Goal: Task Accomplishment & Management: Complete application form

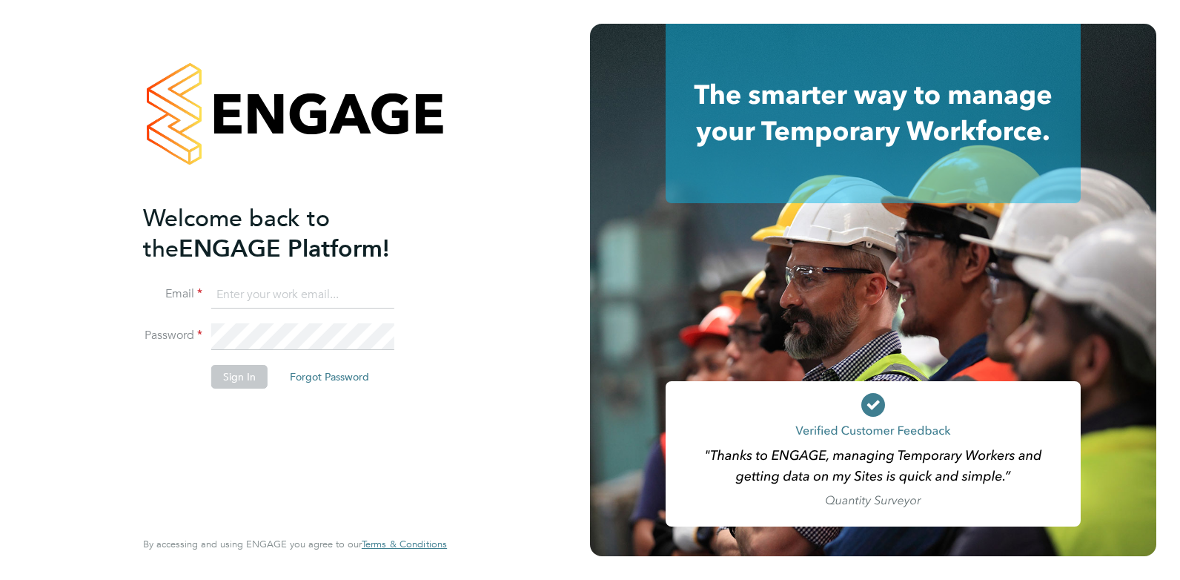
click at [277, 291] on input at bounding box center [302, 295] width 183 height 27
drag, startPoint x: 386, startPoint y: 294, endPoint x: 72, endPoint y: 251, distance: 316.5
click at [72, 251] on div "Welcome back to the ENGAGE Platform! Email cameronfisher9612@gmail.com Password…" at bounding box center [295, 290] width 590 height 580
type input "cameron@omniapeople.com"
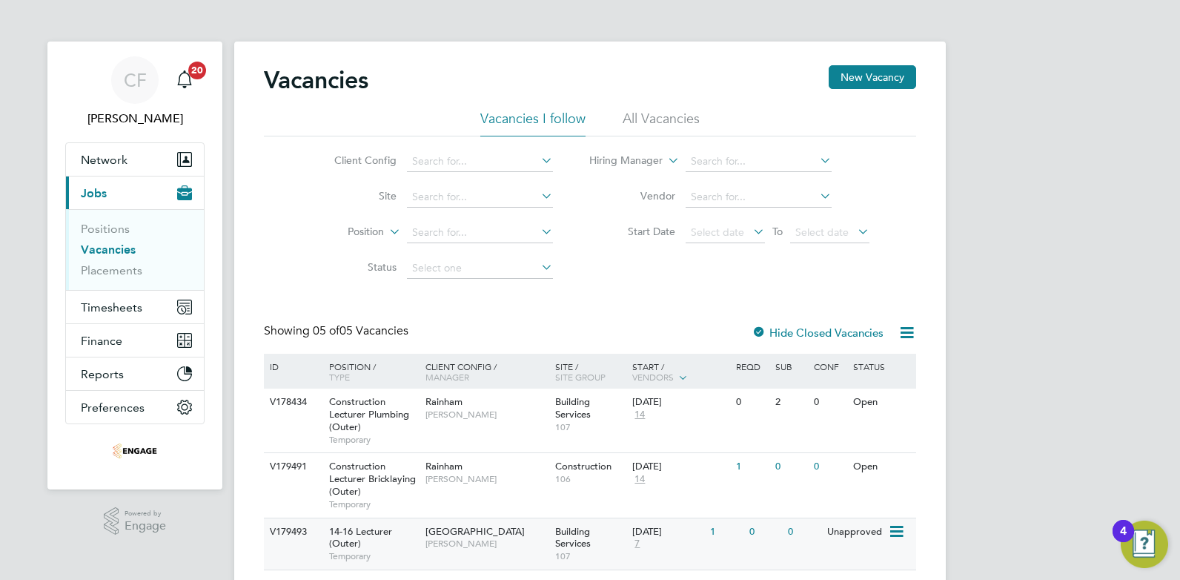
scroll to position [74, 0]
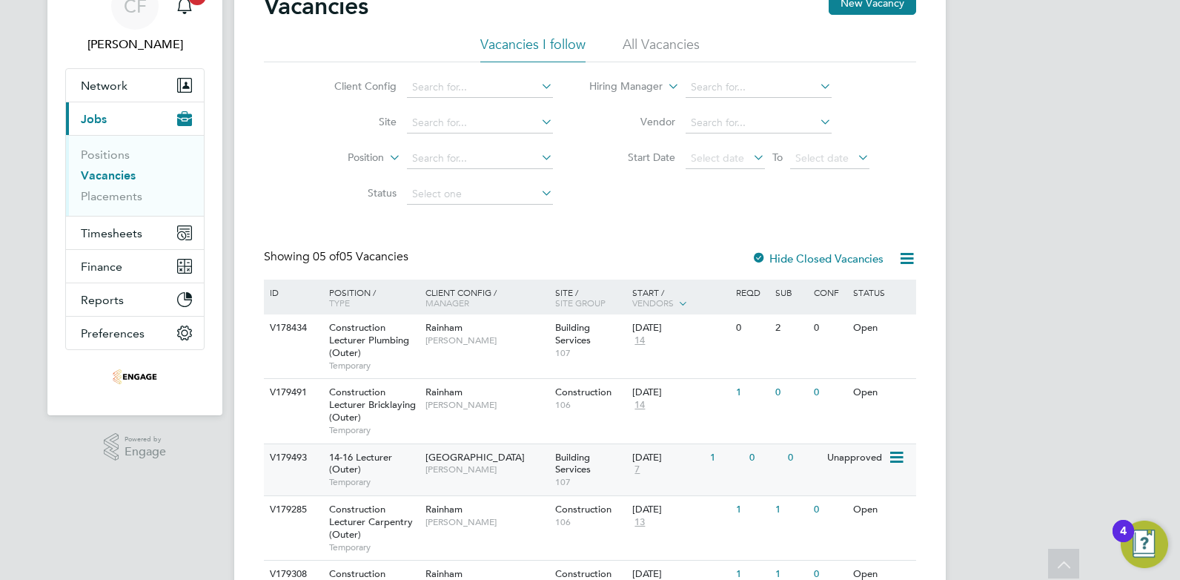
click at [561, 476] on span "107" at bounding box center [590, 482] width 70 height 12
click at [486, 403] on span "[PERSON_NAME]" at bounding box center [487, 405] width 122 height 12
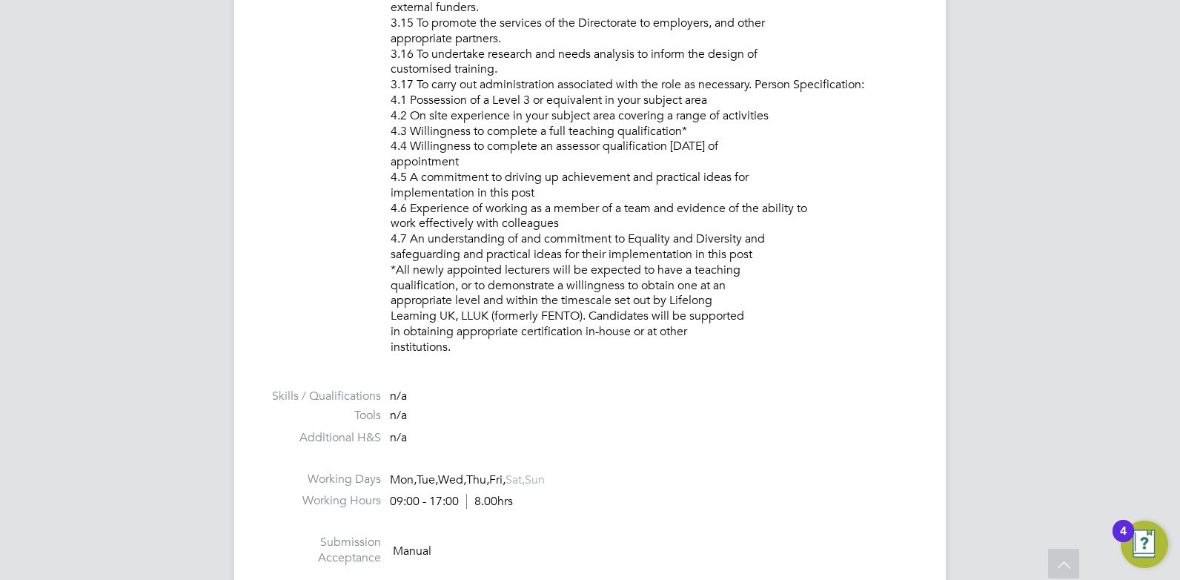
scroll to position [2379, 0]
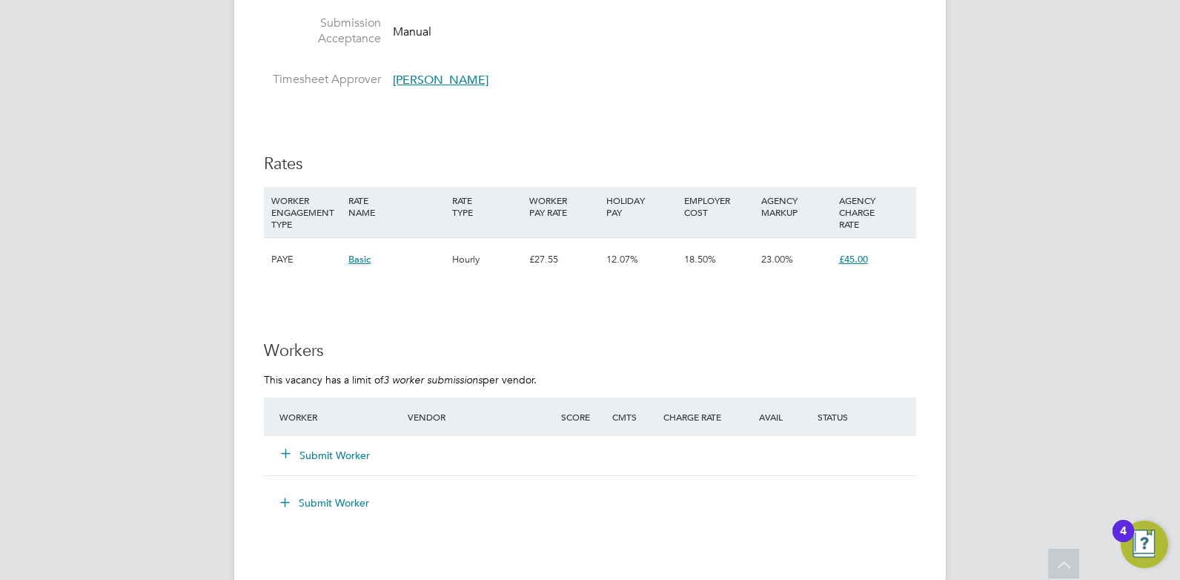
click at [331, 455] on button "Submit Worker" at bounding box center [326, 455] width 89 height 15
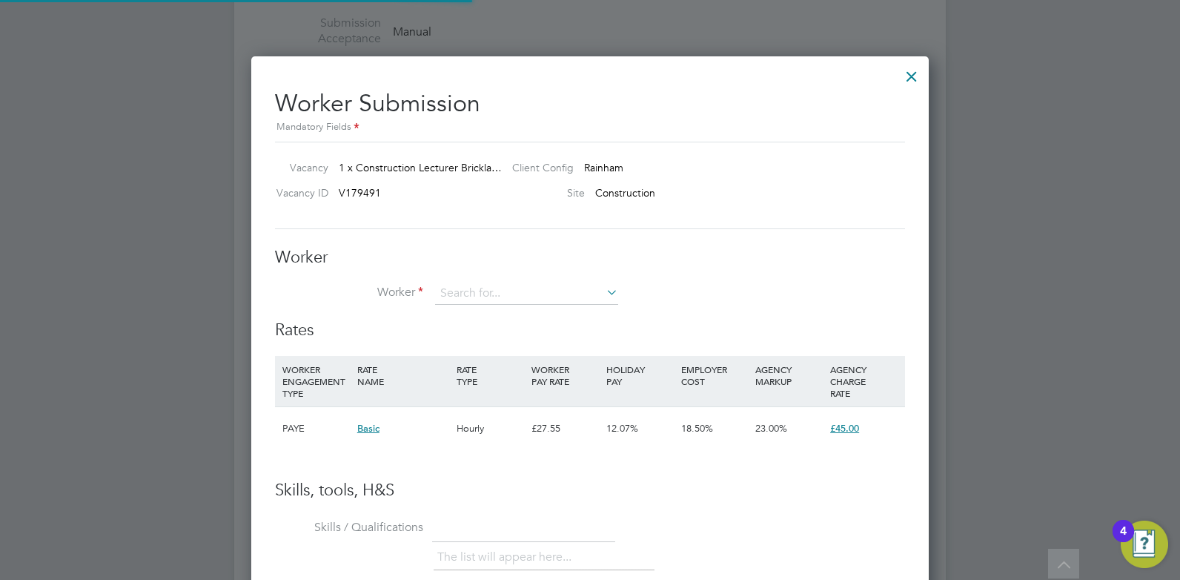
scroll to position [900, 678]
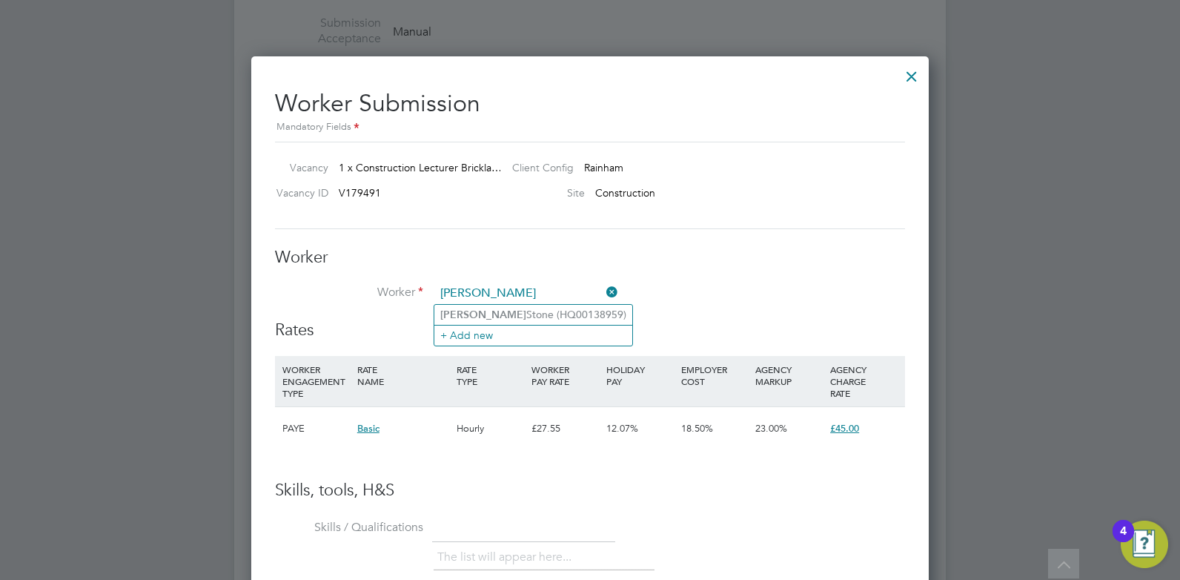
click at [380, 292] on li "Worker [PERSON_NAME]" at bounding box center [590, 300] width 630 height 37
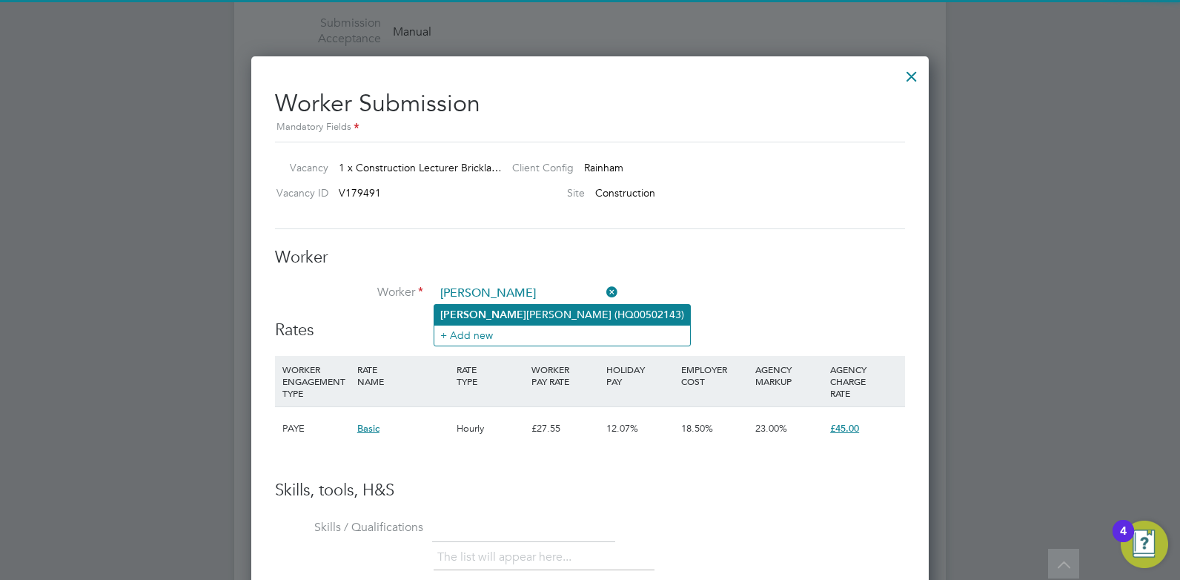
click at [509, 316] on li "[PERSON_NAME] (HQ00502143)" at bounding box center [562, 315] width 256 height 20
type input "[PERSON_NAME] (HQ00502143)"
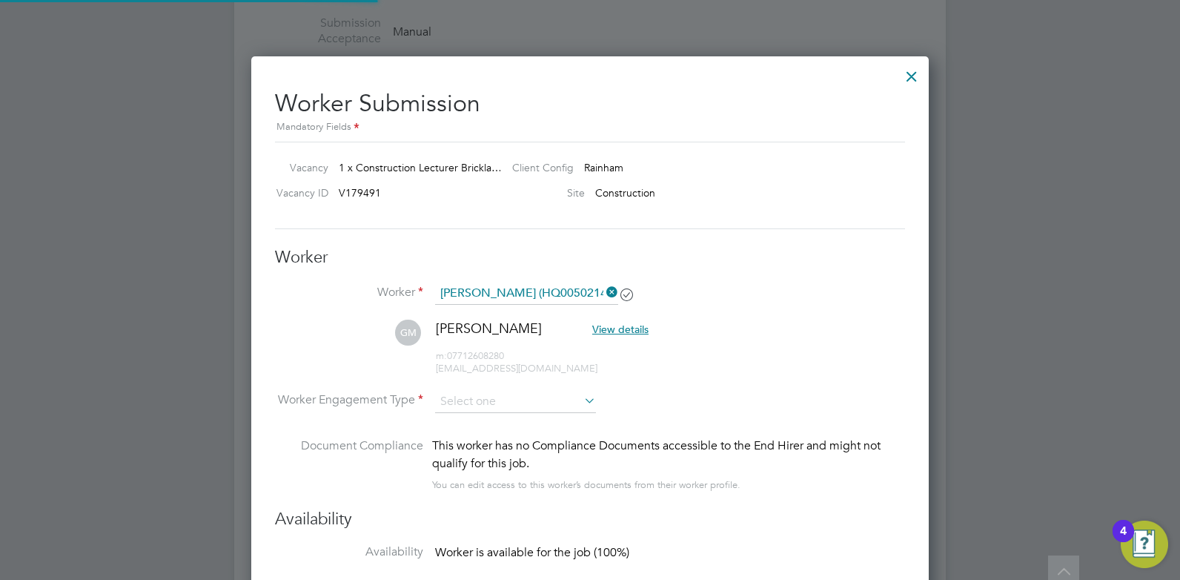
scroll to position [2453, 0]
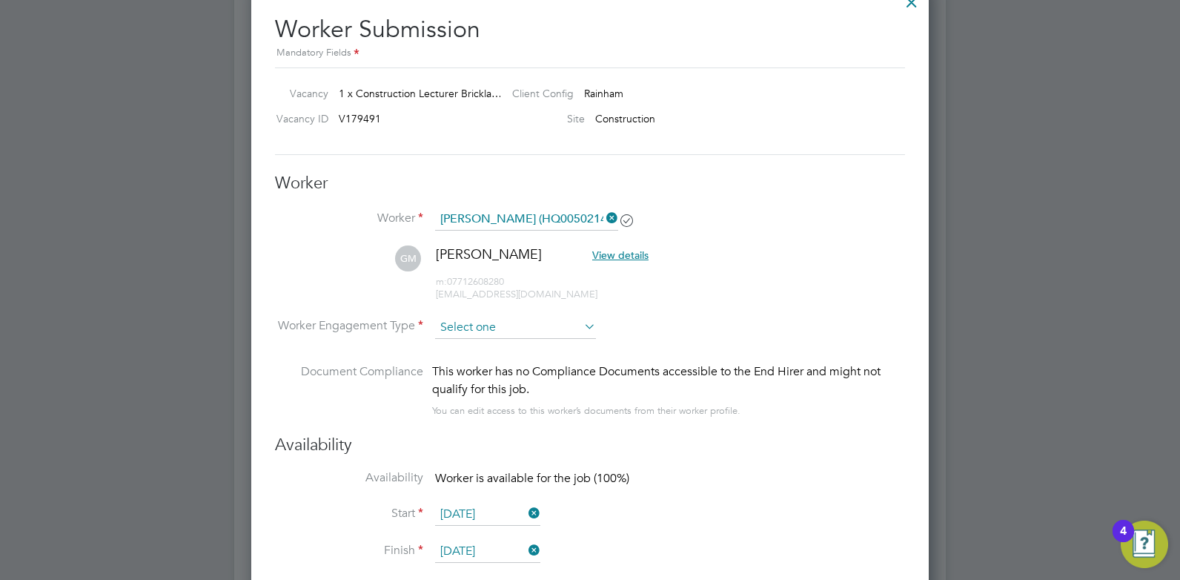
click at [565, 328] on input at bounding box center [515, 328] width 161 height 22
click at [486, 348] on li "Contract" at bounding box center [515, 347] width 162 height 19
type input "Contract"
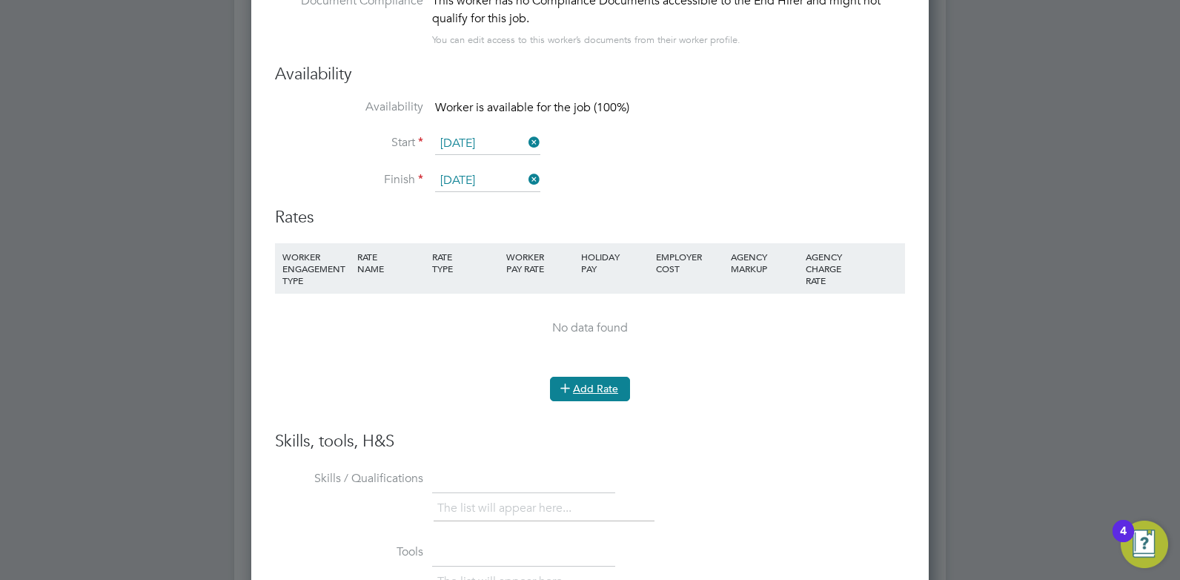
click at [608, 379] on button "Add Rate" at bounding box center [590, 389] width 80 height 24
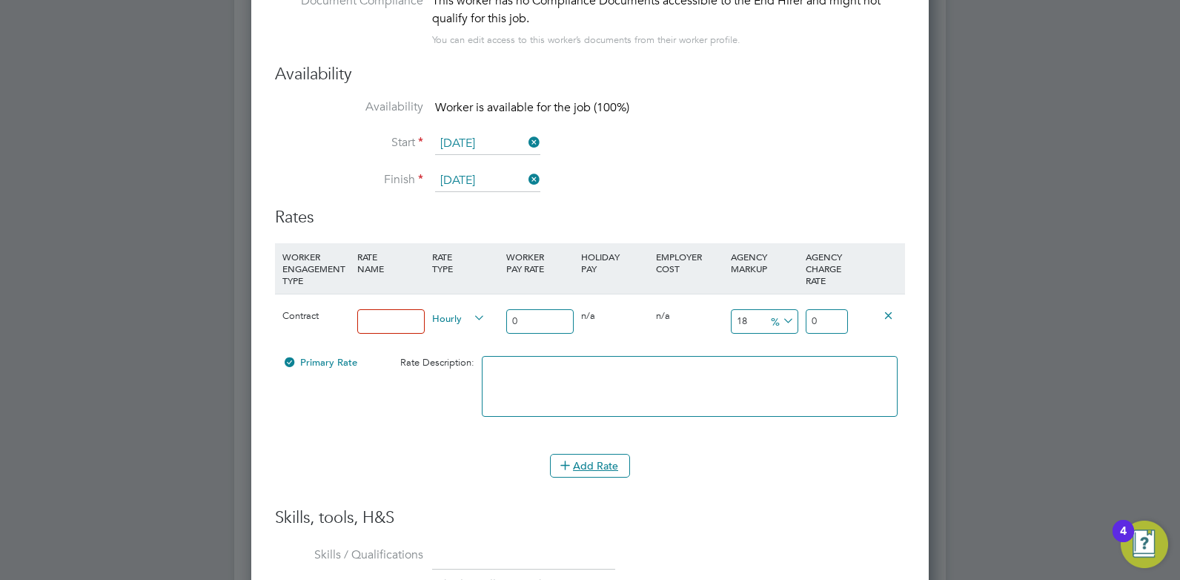
click at [743, 321] on input "18" at bounding box center [764, 321] width 67 height 24
type input "1"
type input "0"
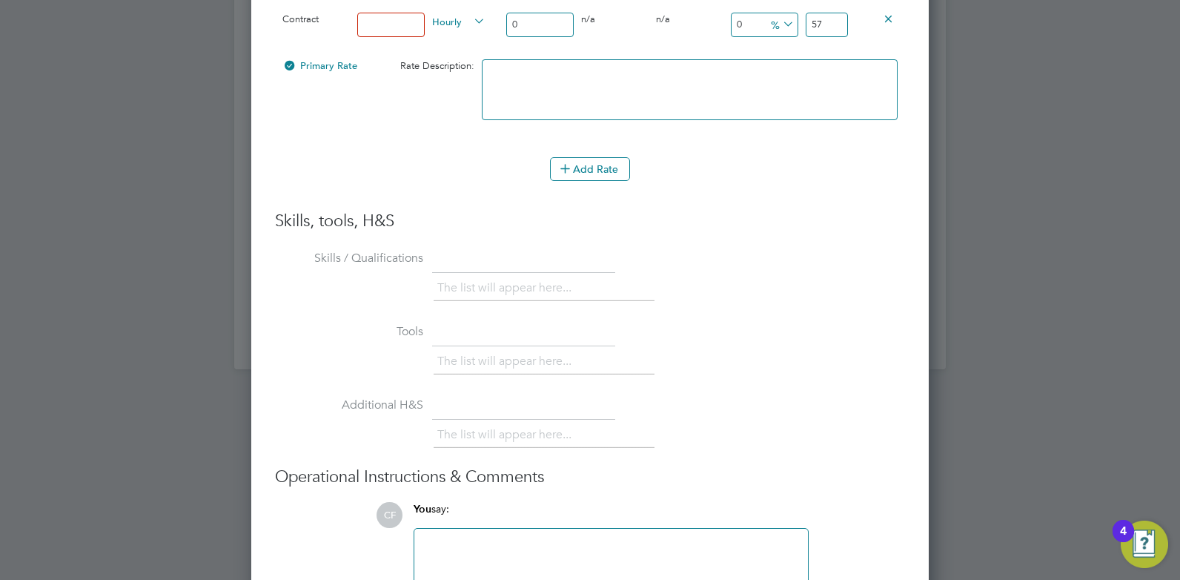
type input "57"
click at [397, 27] on input at bounding box center [390, 25] width 67 height 24
type input "Rate"
click at [839, 25] on input "57" at bounding box center [827, 25] width 42 height 24
type input "5"
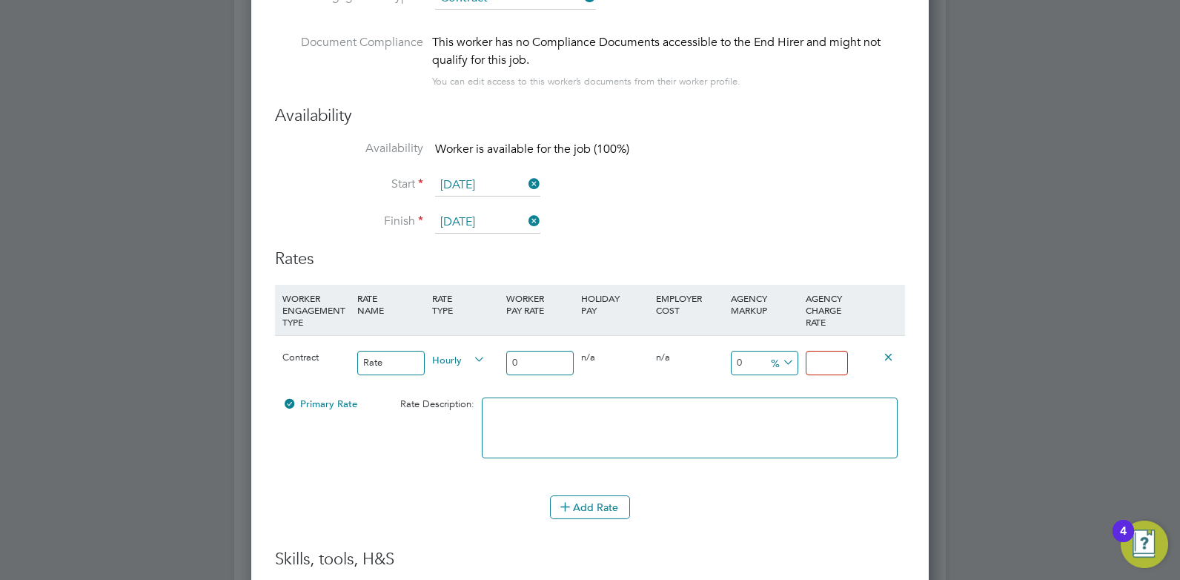
click at [821, 364] on input "number" at bounding box center [827, 363] width 42 height 24
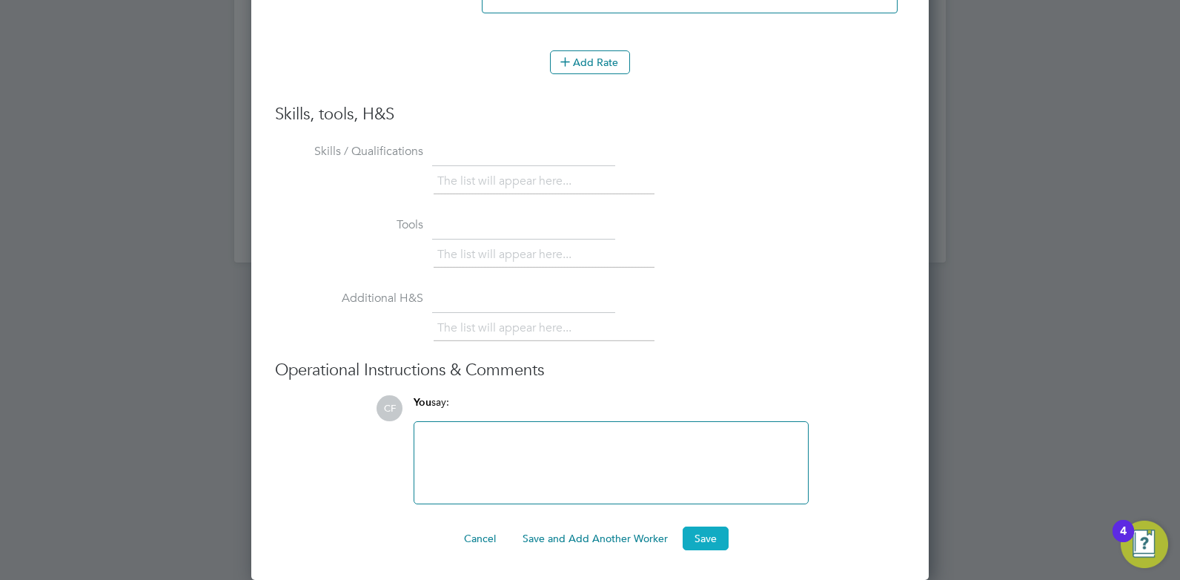
type input "0"
click at [710, 534] on button "Save" at bounding box center [706, 538] width 46 height 24
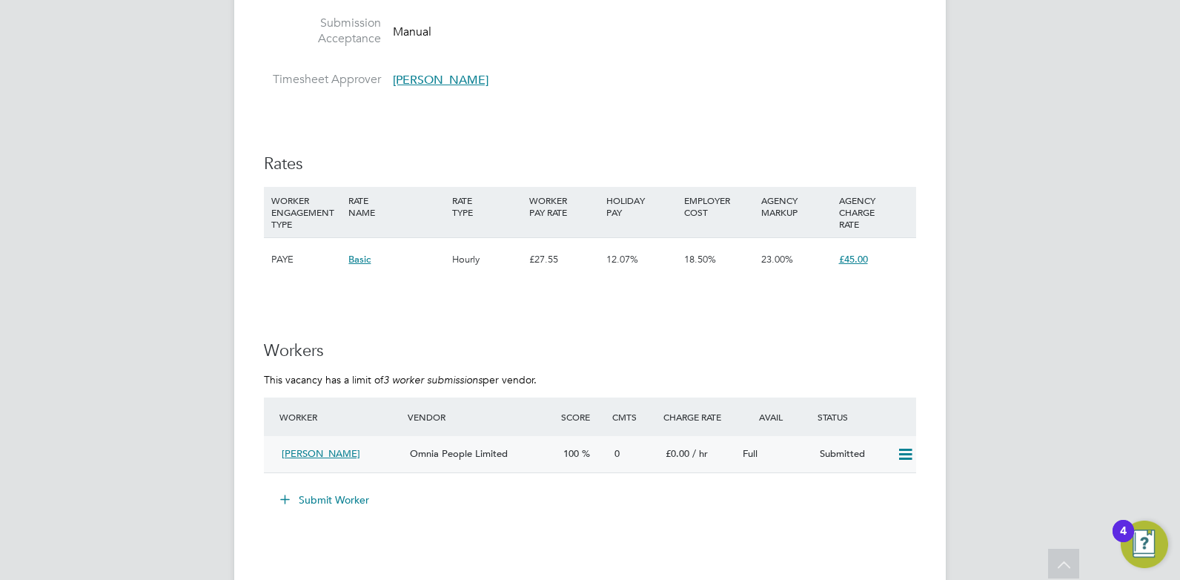
click at [477, 451] on span "Omnia People Limited" at bounding box center [459, 453] width 98 height 13
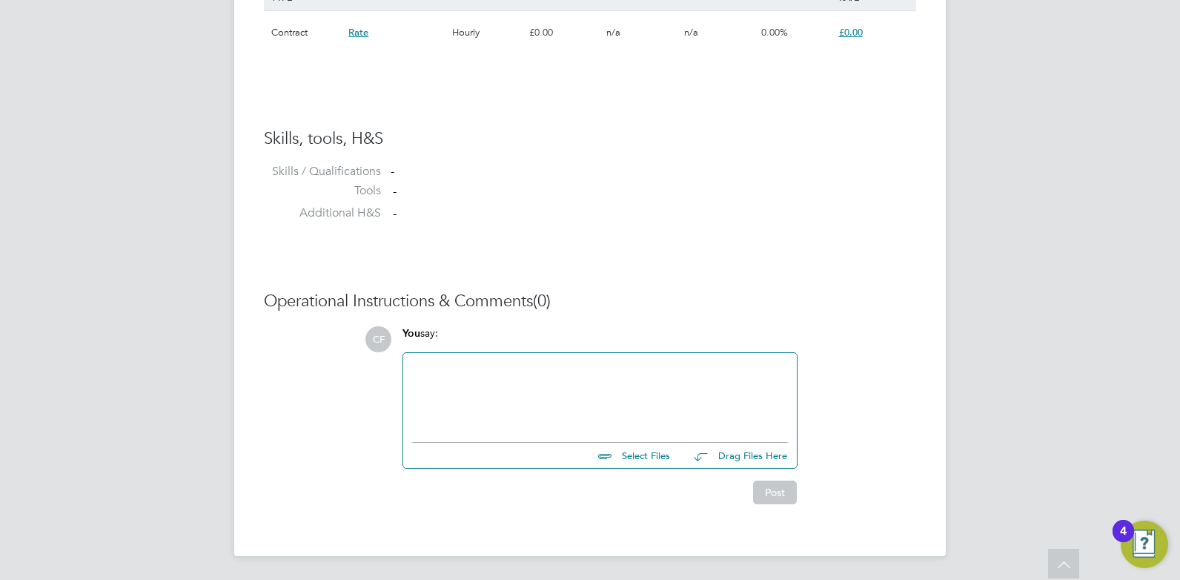
click at [627, 455] on input "file" at bounding box center [677, 453] width 222 height 21
type input "C:\fakepath\[PERSON_NAME] HQ00502143.docx"
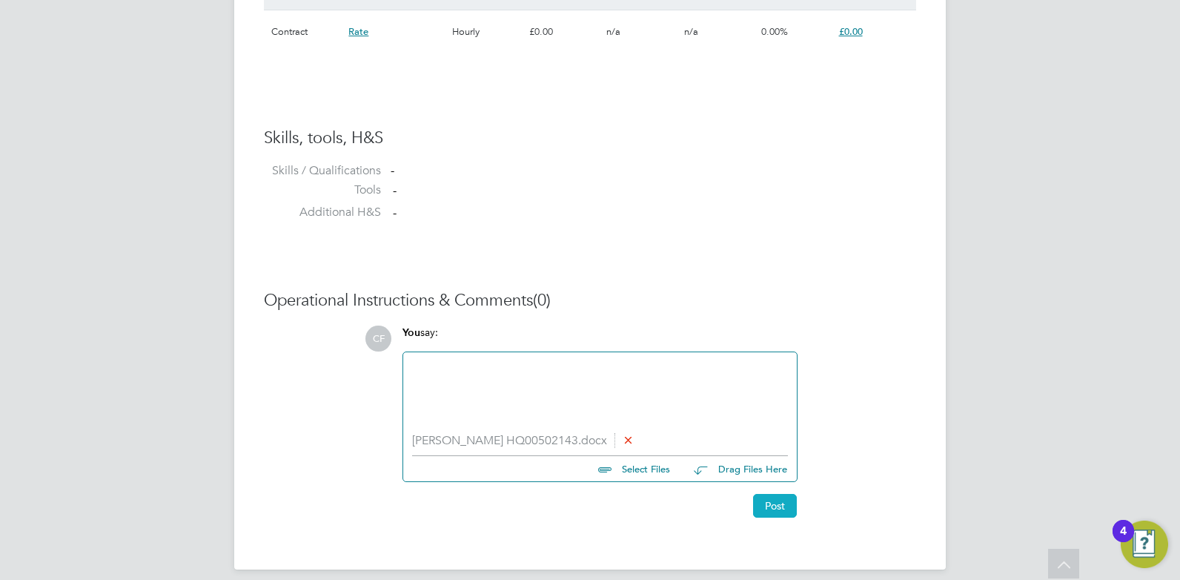
click at [778, 506] on button "Post" at bounding box center [775, 506] width 44 height 24
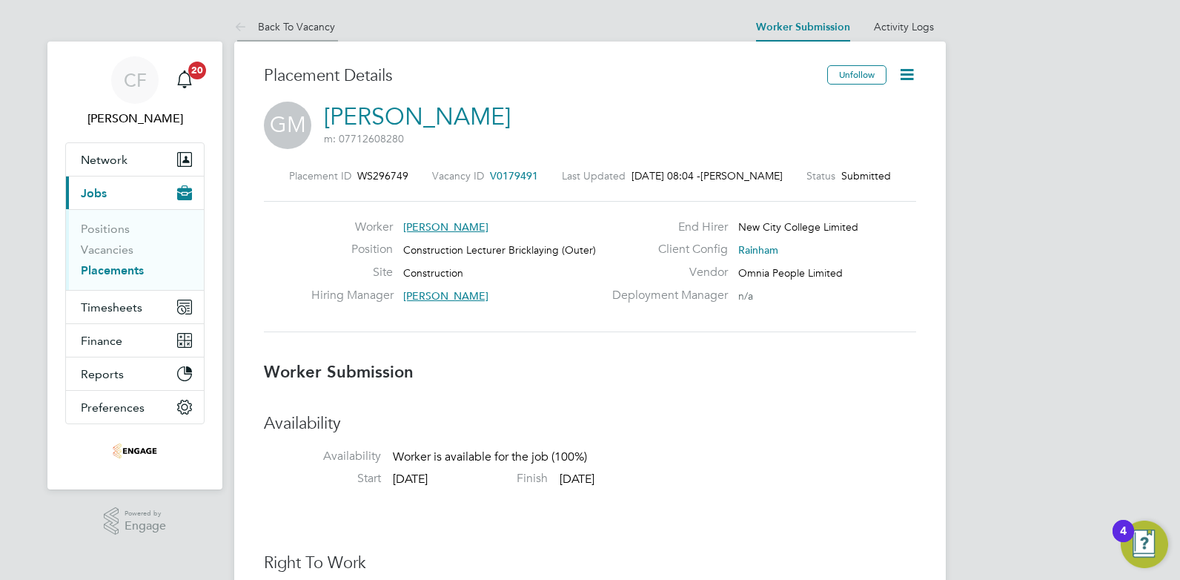
click at [262, 27] on link "Back To Vacancy" at bounding box center [284, 26] width 101 height 13
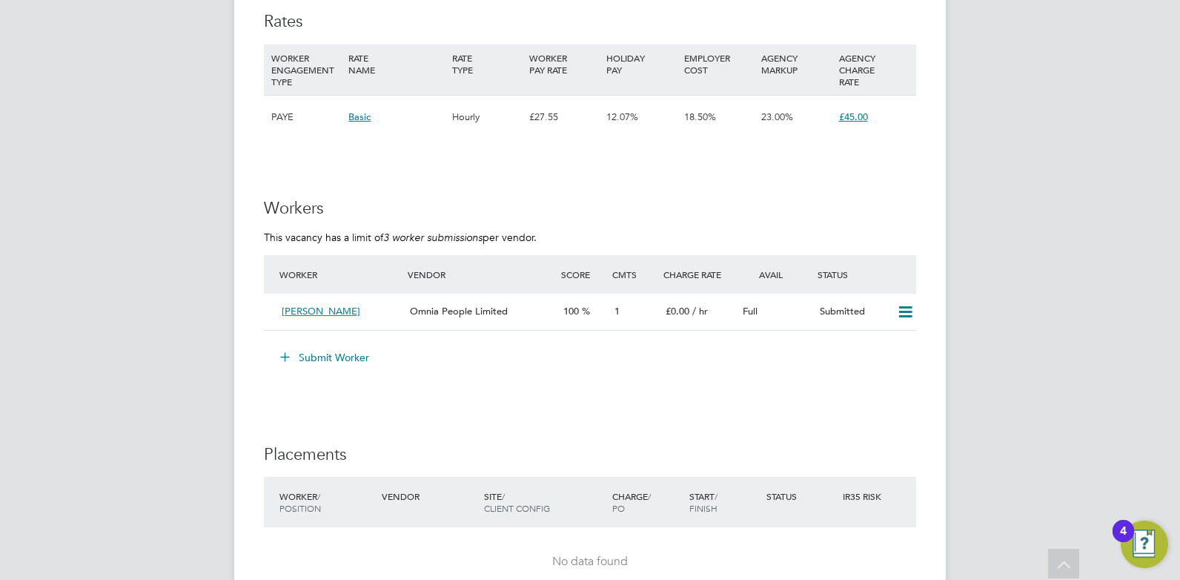
click at [321, 355] on button "Submit Worker" at bounding box center [325, 358] width 111 height 24
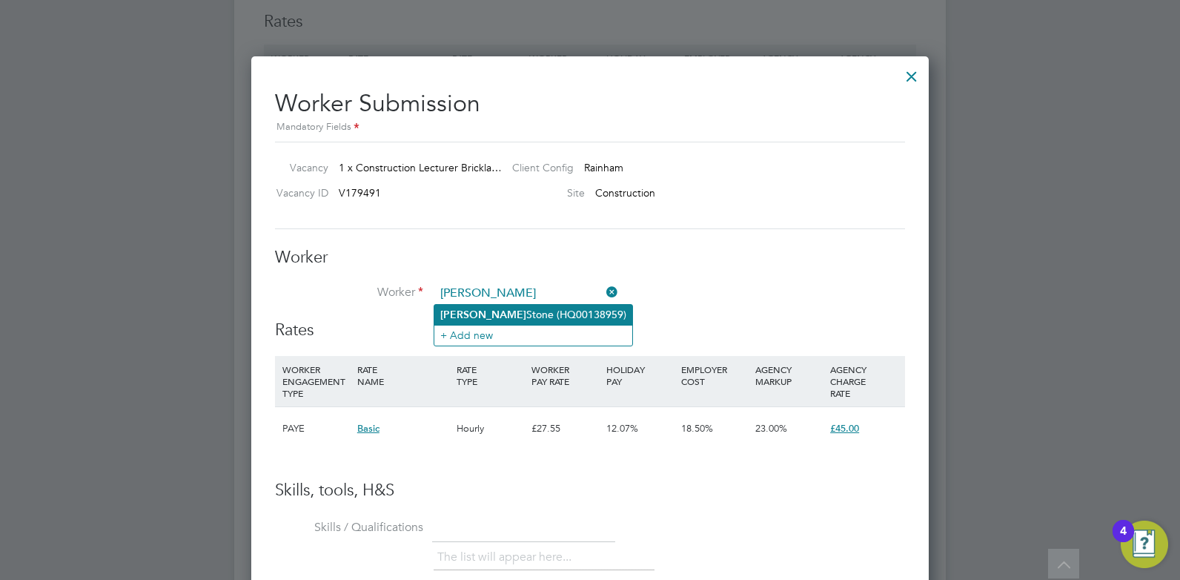
click at [489, 308] on li "[PERSON_NAME] (HQ00138959)" at bounding box center [533, 315] width 198 height 20
type input "[PERSON_NAME] (HQ00138959)"
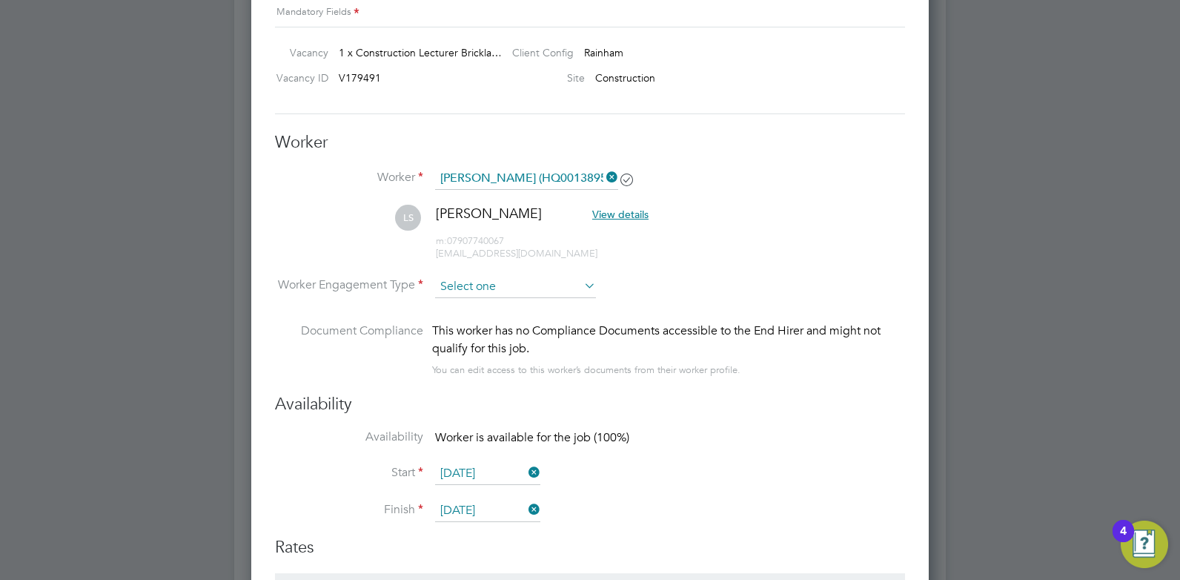
click at [513, 288] on input at bounding box center [515, 287] width 161 height 22
click at [486, 308] on li "Contract" at bounding box center [515, 306] width 162 height 19
type input "Contract"
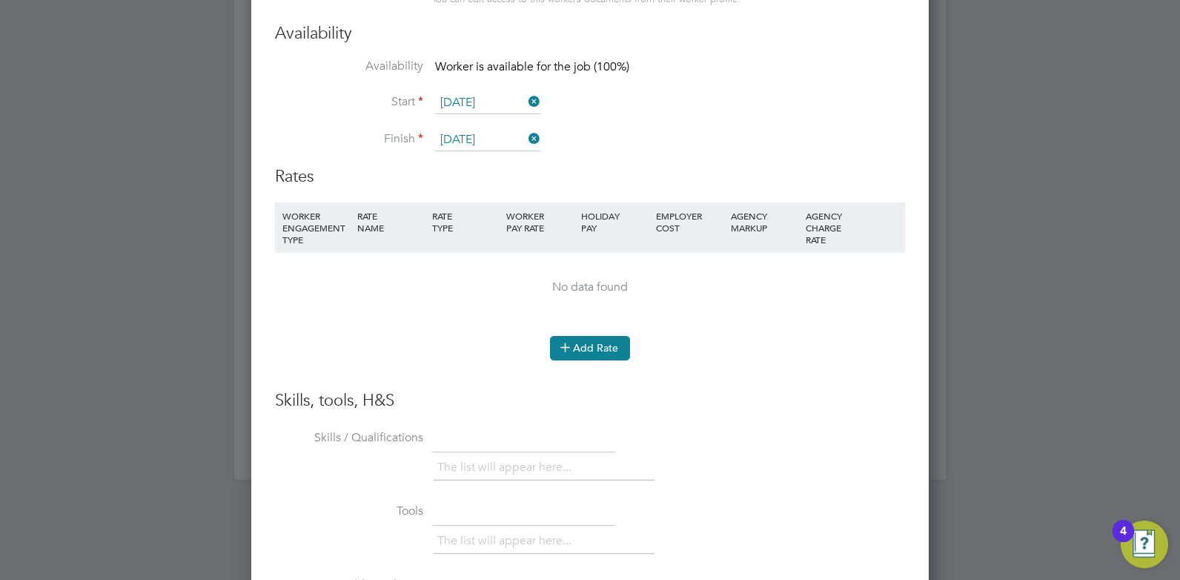
click at [585, 346] on button "Add Rate" at bounding box center [590, 348] width 80 height 24
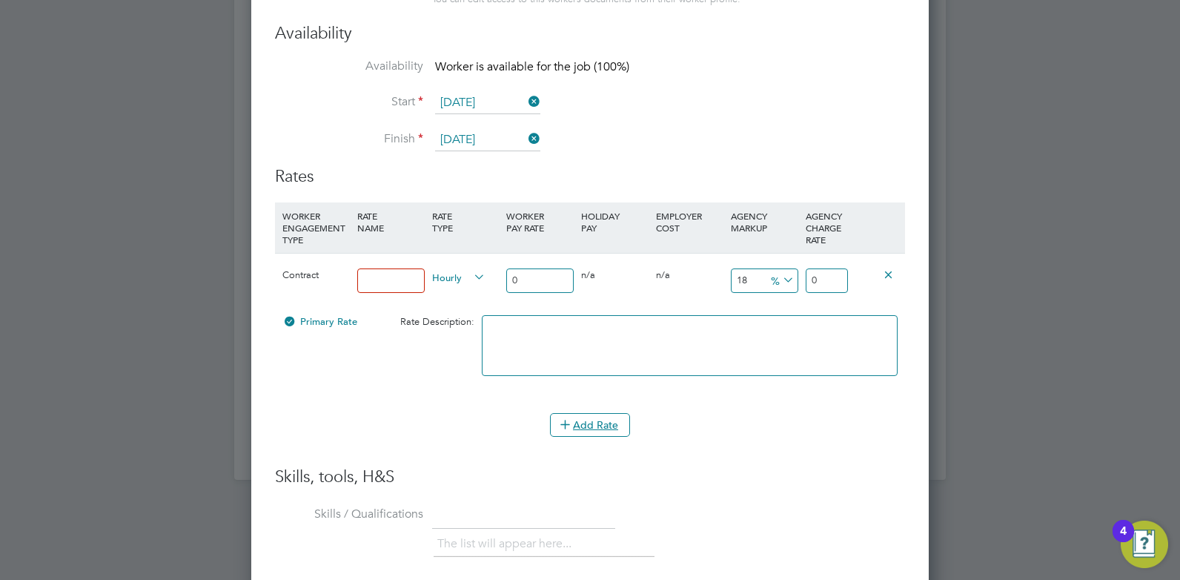
click at [389, 280] on input at bounding box center [390, 280] width 67 height 24
type input "Rate"
type input "0"
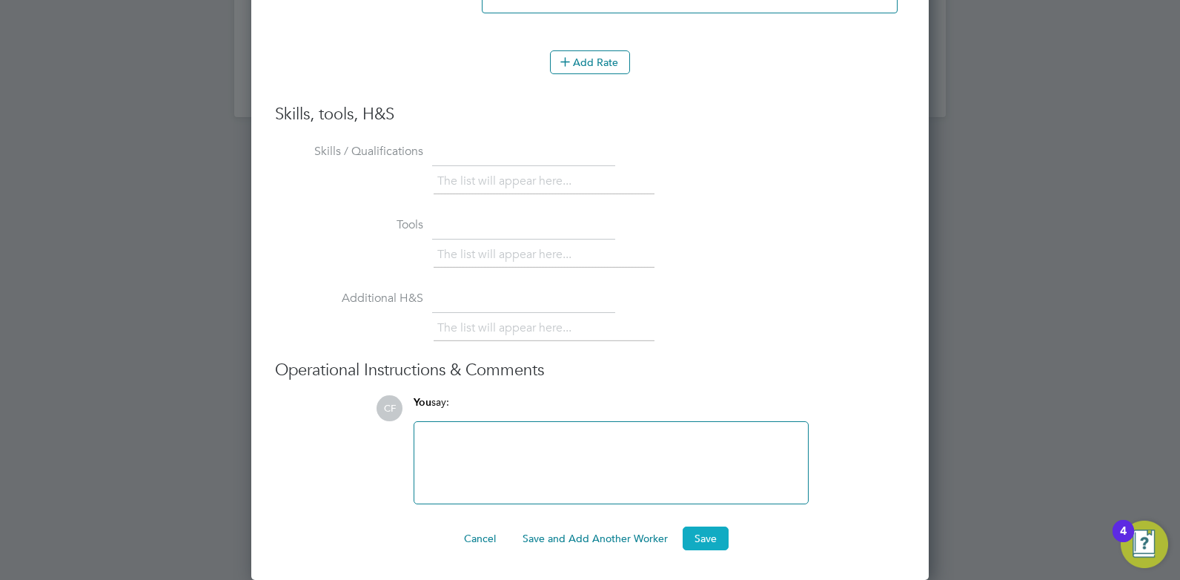
click at [689, 526] on button "Save" at bounding box center [706, 538] width 46 height 24
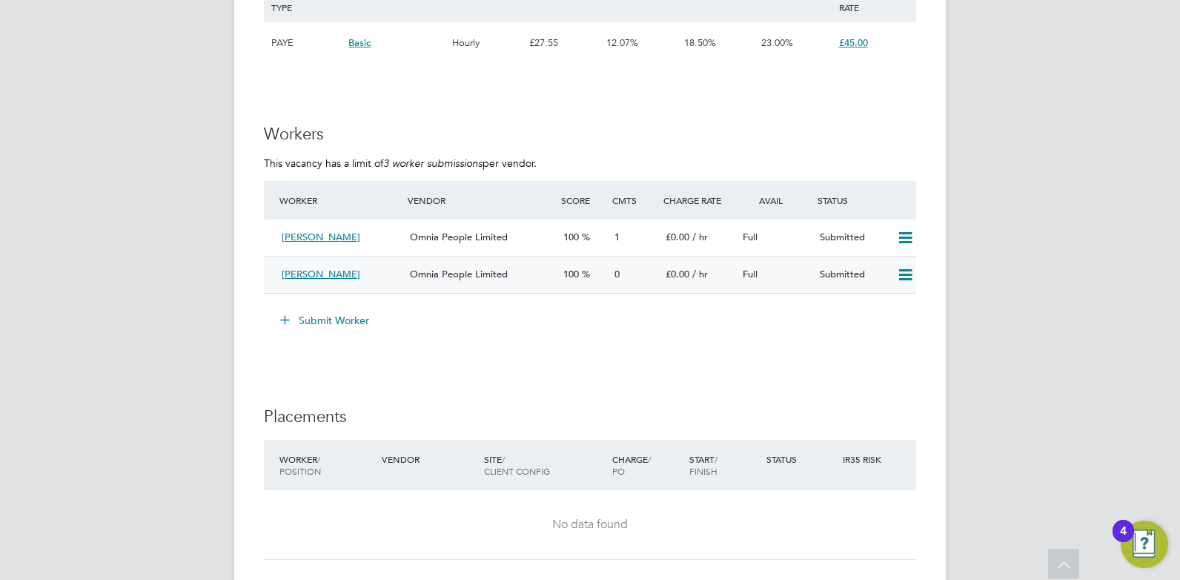
click at [491, 273] on span "Omnia People Limited" at bounding box center [459, 274] width 98 height 13
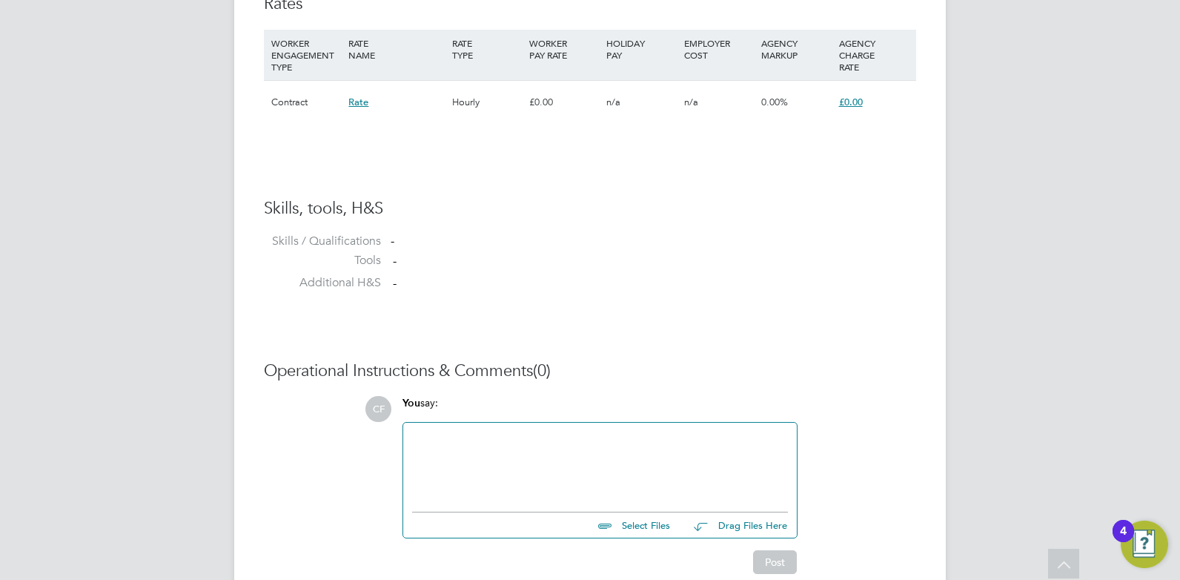
scroll to position [1108, 0]
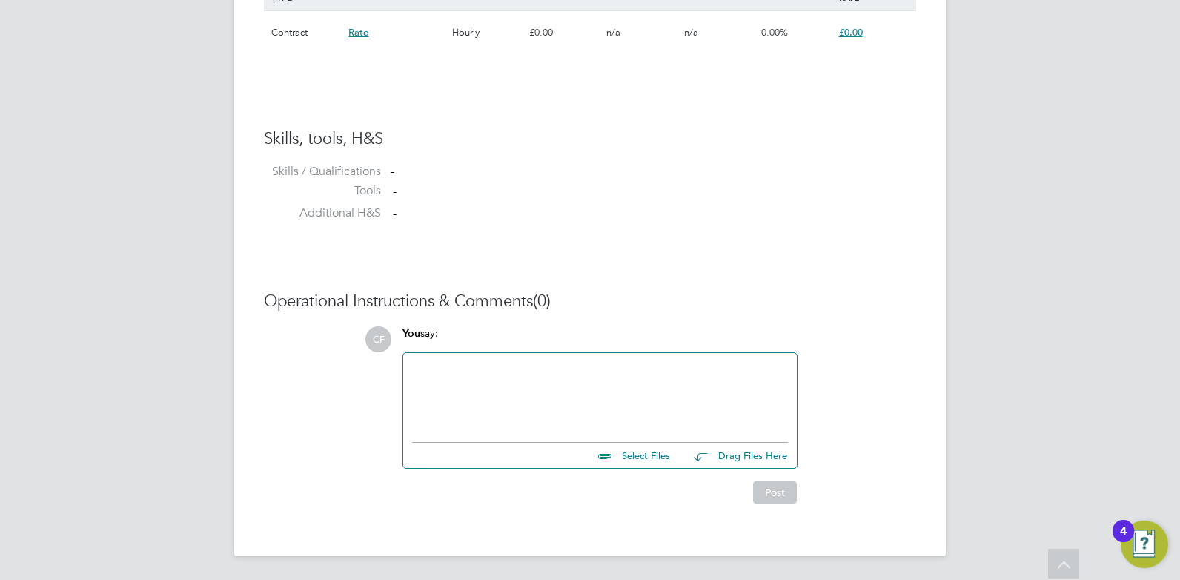
click at [627, 455] on input "file" at bounding box center [677, 453] width 222 height 21
type input "C:\fakepath\[PERSON_NAME] HQ00138959.doc"
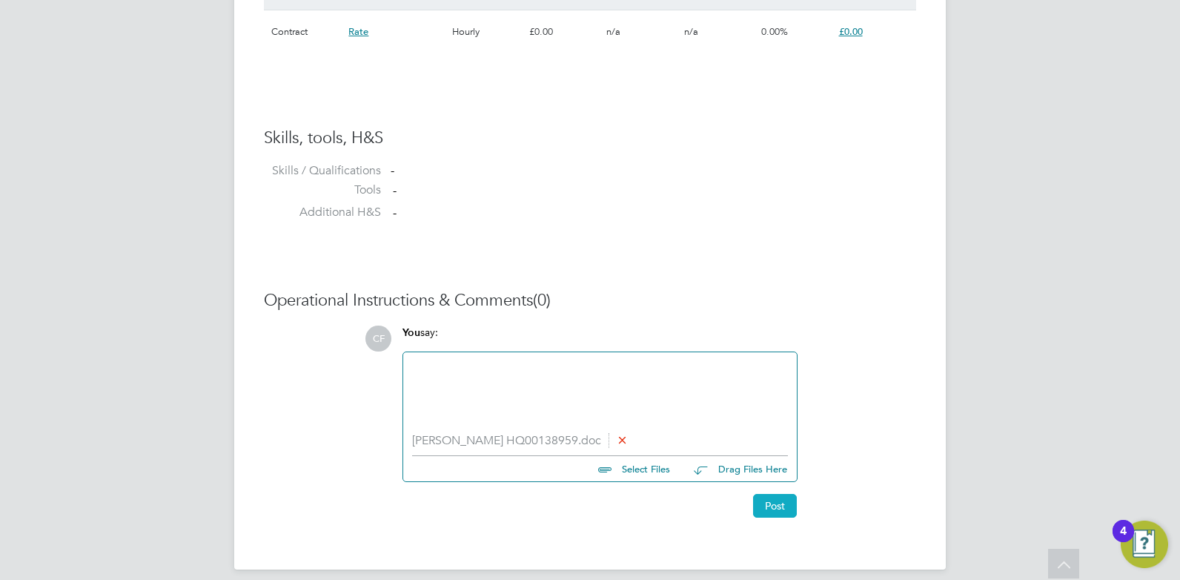
click at [777, 509] on button "Post" at bounding box center [775, 506] width 44 height 24
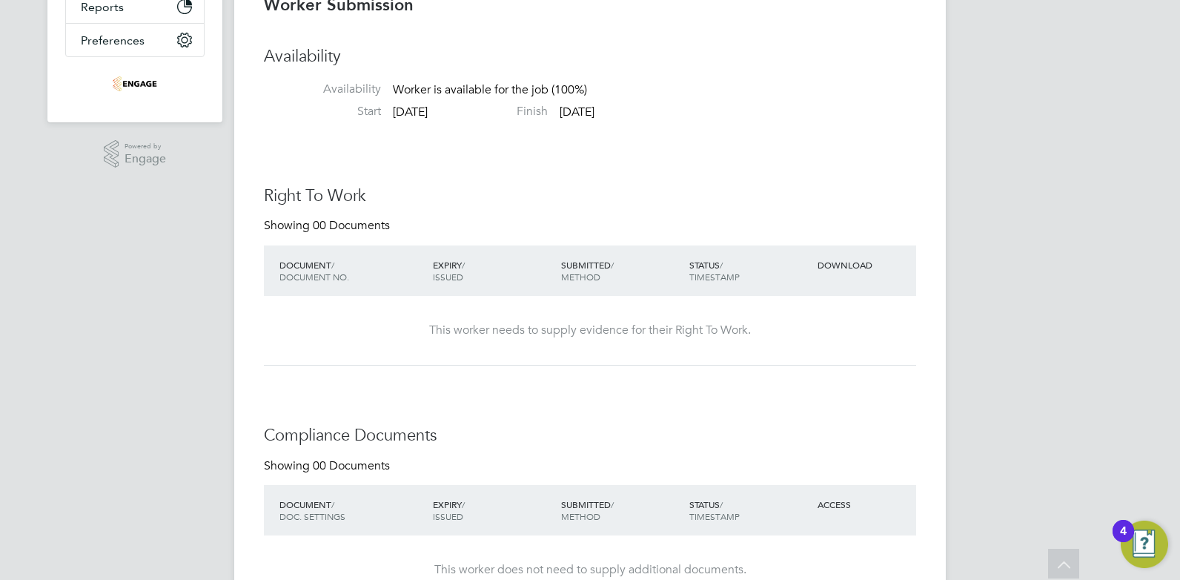
scroll to position [0, 0]
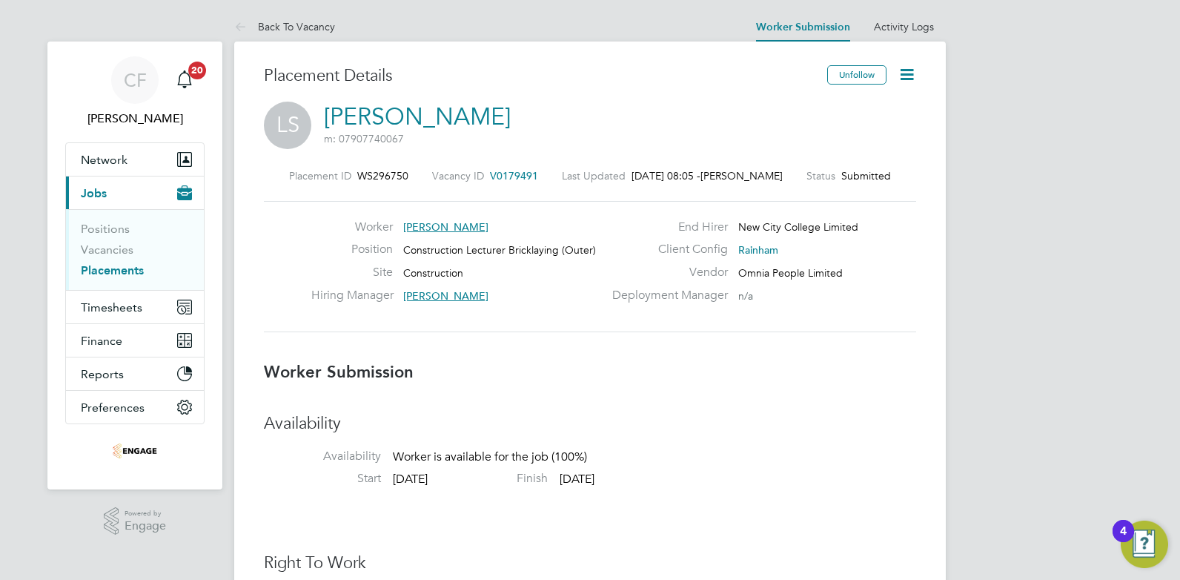
click at [100, 190] on span "Jobs" at bounding box center [94, 193] width 26 height 14
